Goal: Task Accomplishment & Management: Complete application form

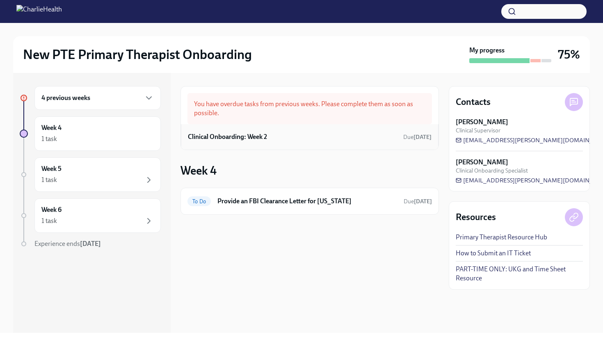
click at [241, 139] on h6 "Clinical Onboarding: Week 2" at bounding box center [227, 136] width 79 height 9
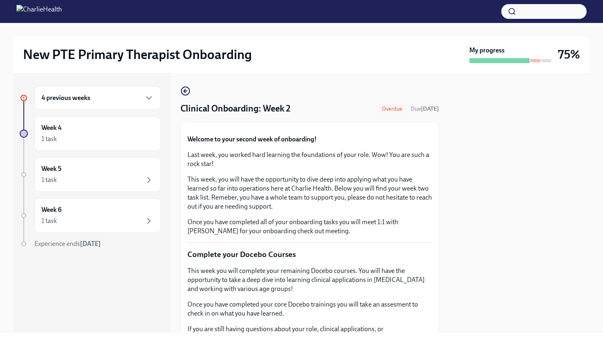
click at [142, 93] on div "4 previous weeks" at bounding box center [97, 98] width 112 height 10
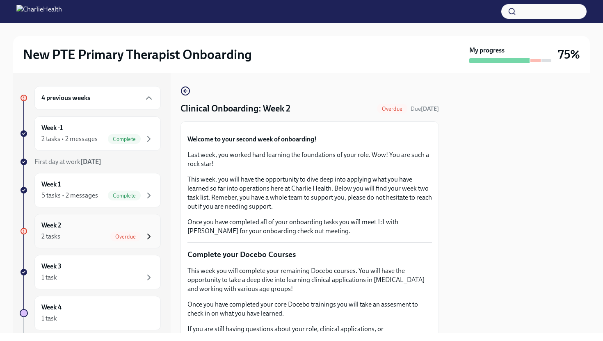
click at [147, 232] on icon "button" at bounding box center [149, 237] width 10 height 10
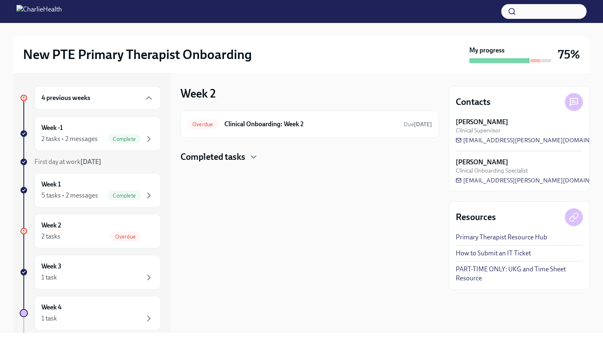
click at [257, 150] on div "Overdue Clinical Onboarding: Week 2 Due [DATE] Completed tasks" at bounding box center [309, 137] width 258 height 52
click at [251, 157] on icon "button" at bounding box center [253, 157] width 10 height 10
click at [284, 186] on h6 "Compliance Onboarding: Week 2" at bounding box center [297, 183] width 163 height 9
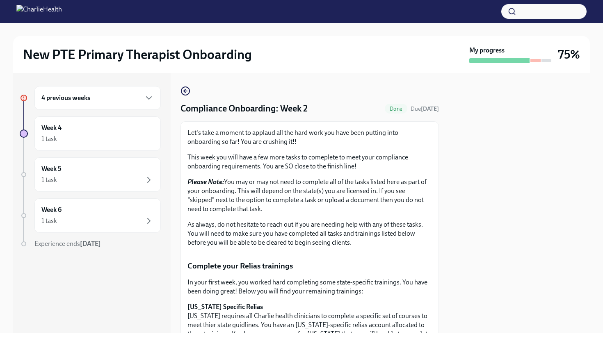
click at [475, 192] on div at bounding box center [518, 203] width 141 height 260
click at [537, 196] on div at bounding box center [518, 203] width 141 height 260
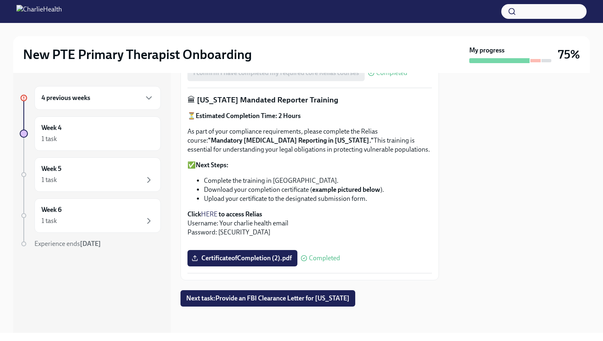
scroll to position [614, 0]
click at [156, 99] on div "4 previous weeks" at bounding box center [97, 98] width 126 height 24
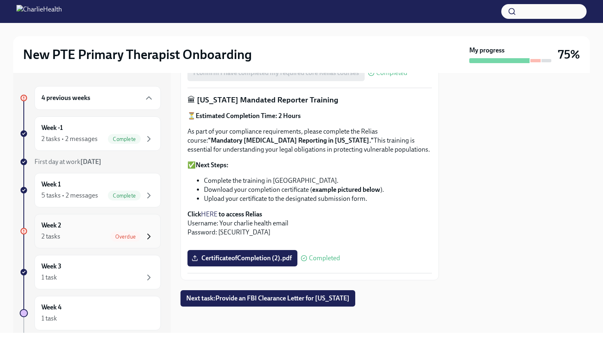
click at [147, 239] on icon "button" at bounding box center [149, 237] width 10 height 10
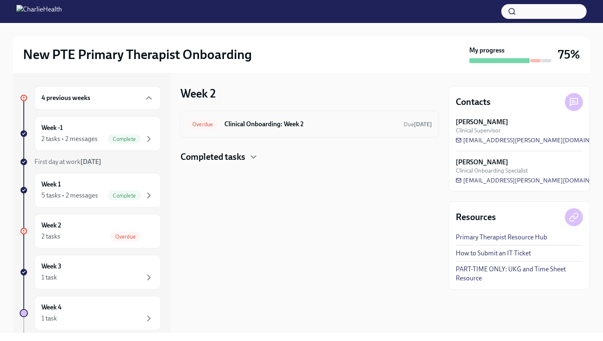
click at [266, 118] on div "Overdue Clinical Onboarding: Week 2 Due [DATE]" at bounding box center [309, 124] width 244 height 13
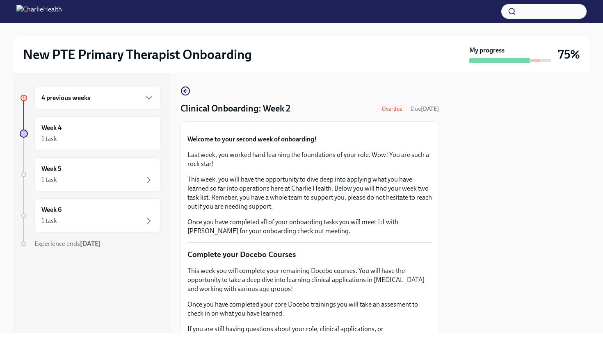
click at [475, 188] on div at bounding box center [518, 203] width 141 height 260
click at [475, 187] on div at bounding box center [518, 203] width 141 height 260
click at [441, 337] on div "New PTE Primary Therapist Onboarding My progress 75% 4 previous weeks Week 4 1 …" at bounding box center [301, 170] width 603 height 341
click at [414, 335] on div "New PTE Primary Therapist Onboarding My progress 75% 4 previous weeks Week 4 1 …" at bounding box center [301, 170] width 603 height 341
click at [602, 272] on div "New PTE Primary Therapist Onboarding My progress 75% 4 previous weeks Week 4 1 …" at bounding box center [301, 178] width 603 height 310
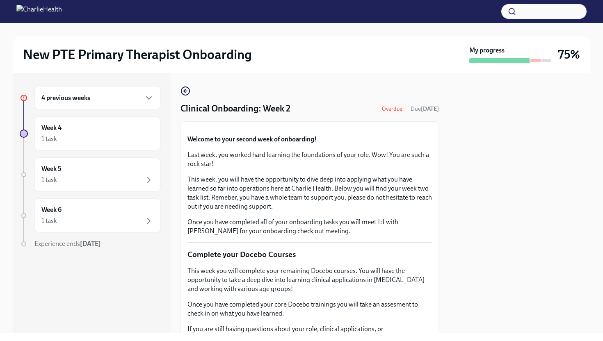
click at [519, 294] on div at bounding box center [518, 203] width 141 height 260
click at [331, 338] on div "New PTE Primary Therapist Onboarding My progress 75% 4 previous weeks Week 4 1 …" at bounding box center [301, 170] width 603 height 341
click at [487, 293] on div at bounding box center [518, 203] width 141 height 260
drag, startPoint x: 410, startPoint y: 310, endPoint x: 429, endPoint y: 310, distance: 19.3
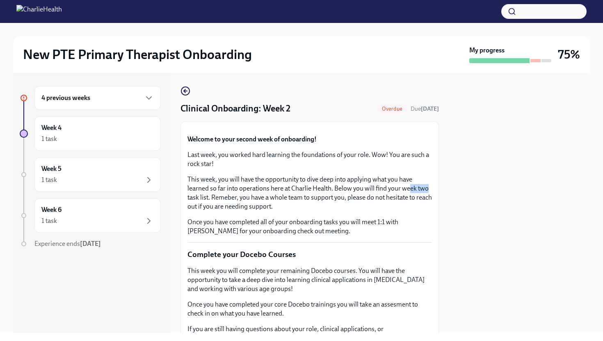
click at [429, 211] on p "This week, you will have the opportunity to dive deep into applying what you ha…" at bounding box center [309, 193] width 244 height 36
click at [478, 289] on div at bounding box center [518, 203] width 141 height 260
click at [393, 128] on button "Zoom image" at bounding box center [309, 128] width 244 height 0
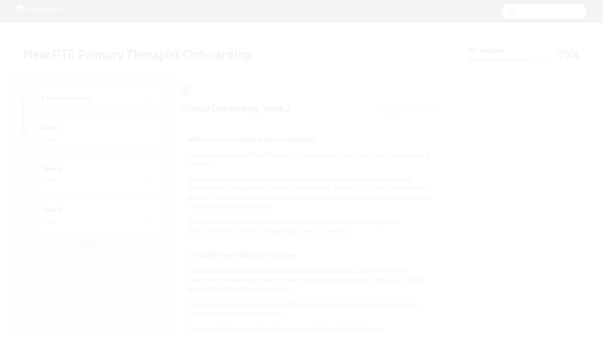
click at [393, 183] on button "Unzoom image" at bounding box center [301, 170] width 603 height 341
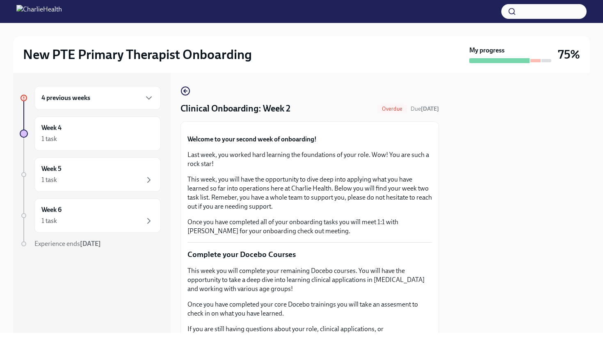
click at [403, 236] on div "Welcome to your second week of onboarding! Last week, you worked hard learning …" at bounding box center [309, 185] width 244 height 101
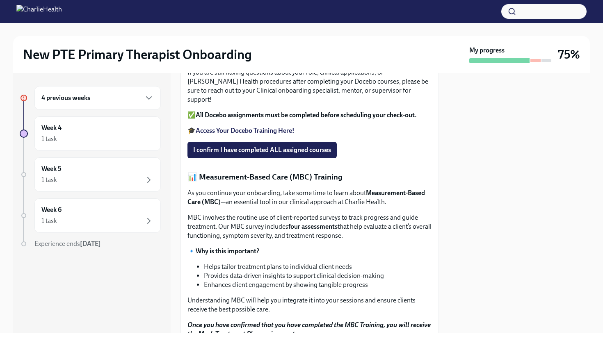
scroll to position [273, 0]
